Goal: Information Seeking & Learning: Learn about a topic

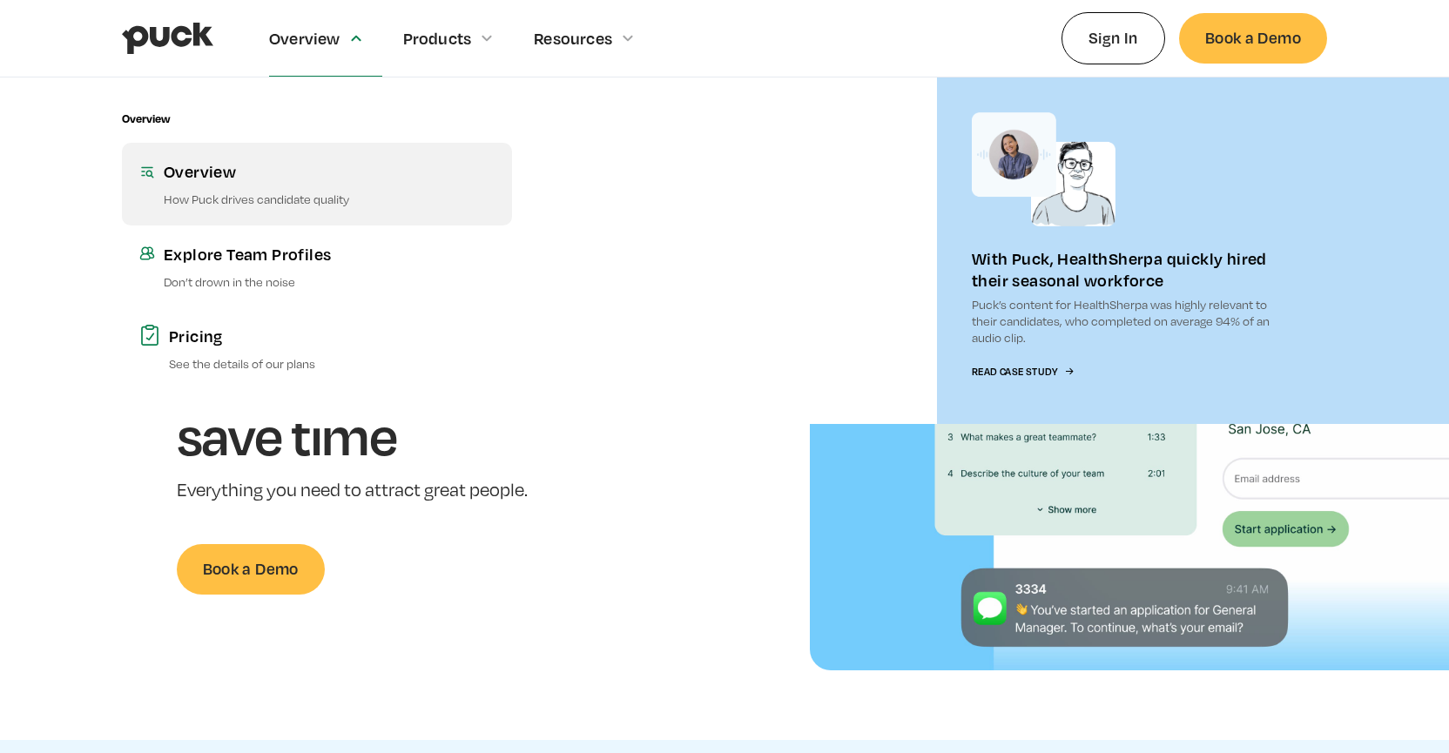
click at [246, 181] on div "Overview" at bounding box center [329, 171] width 331 height 22
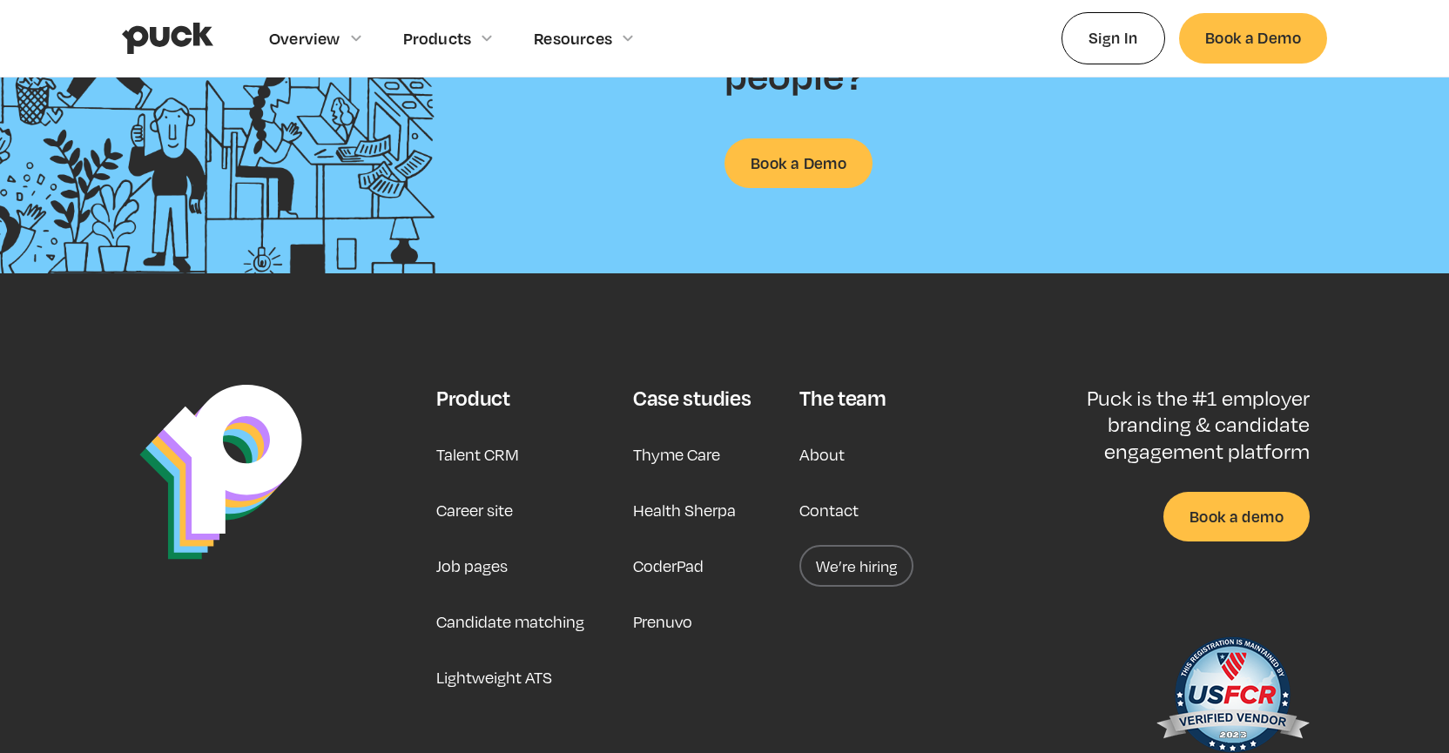
scroll to position [2727, 0]
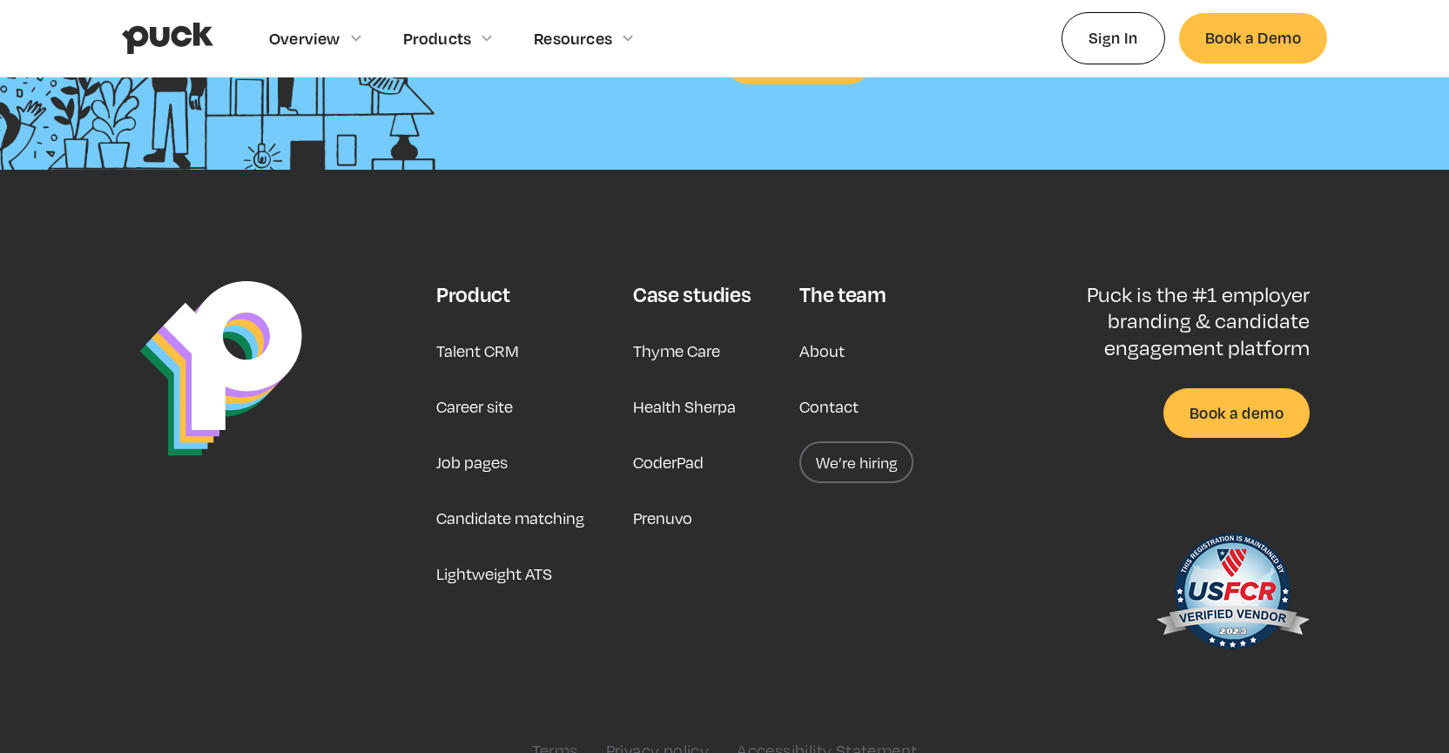
click at [667, 330] on link "Thyme Care" at bounding box center [676, 351] width 87 height 42
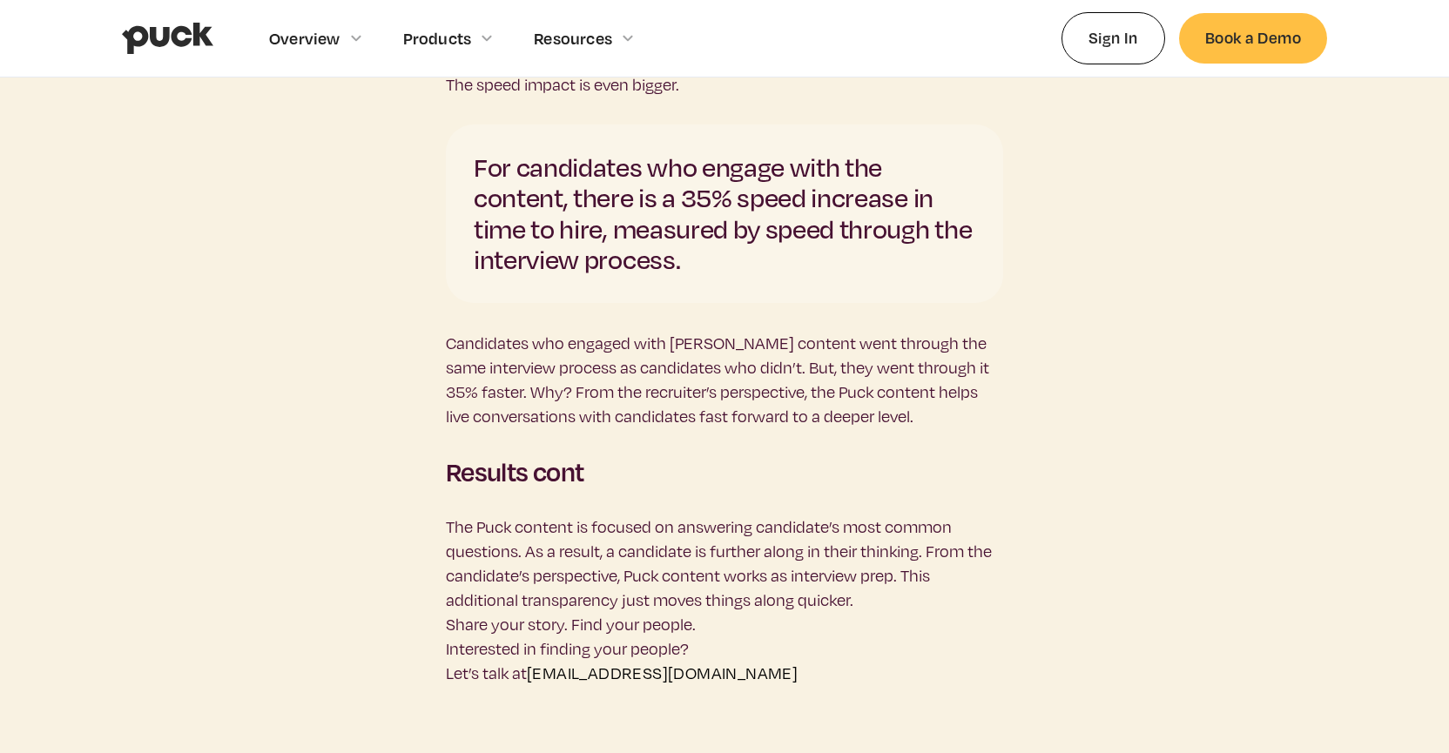
scroll to position [4342, 0]
